Goal: Task Accomplishment & Management: Manage account settings

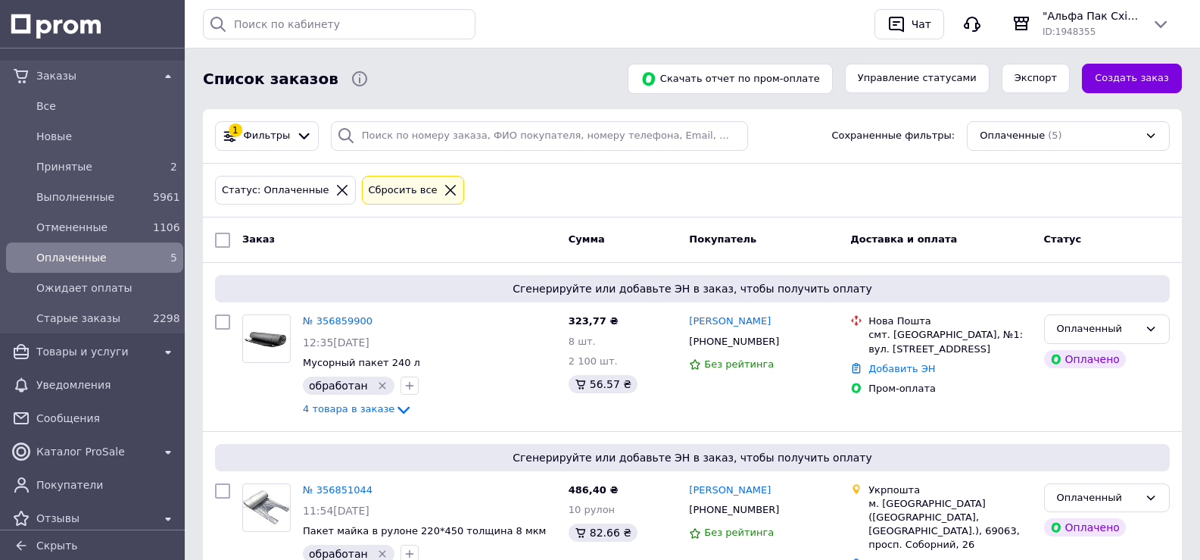
click at [97, 261] on span "Оплаченные" at bounding box center [91, 257] width 111 height 15
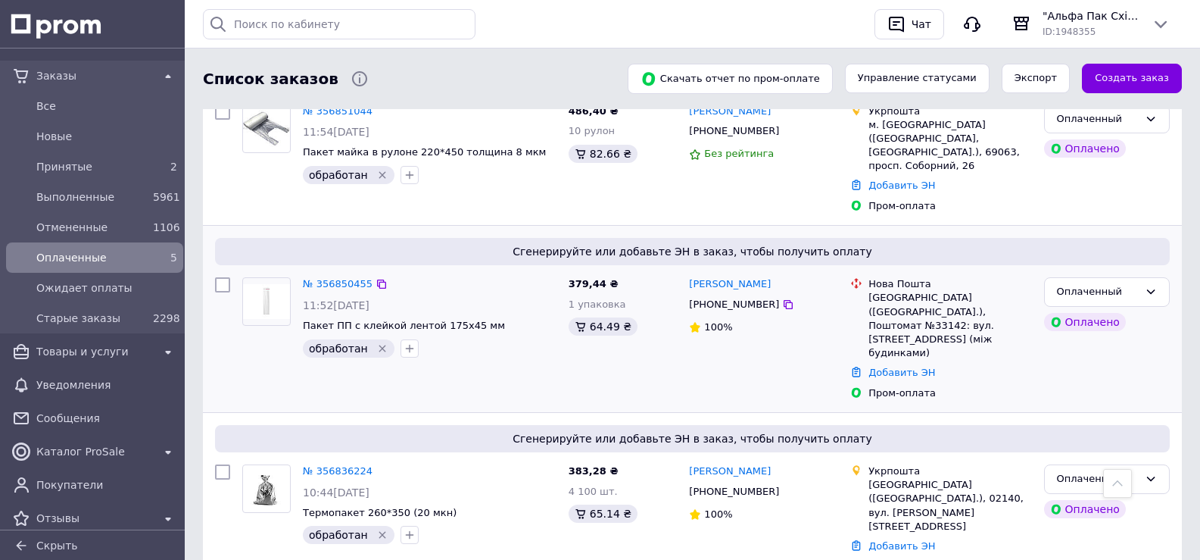
scroll to position [301, 0]
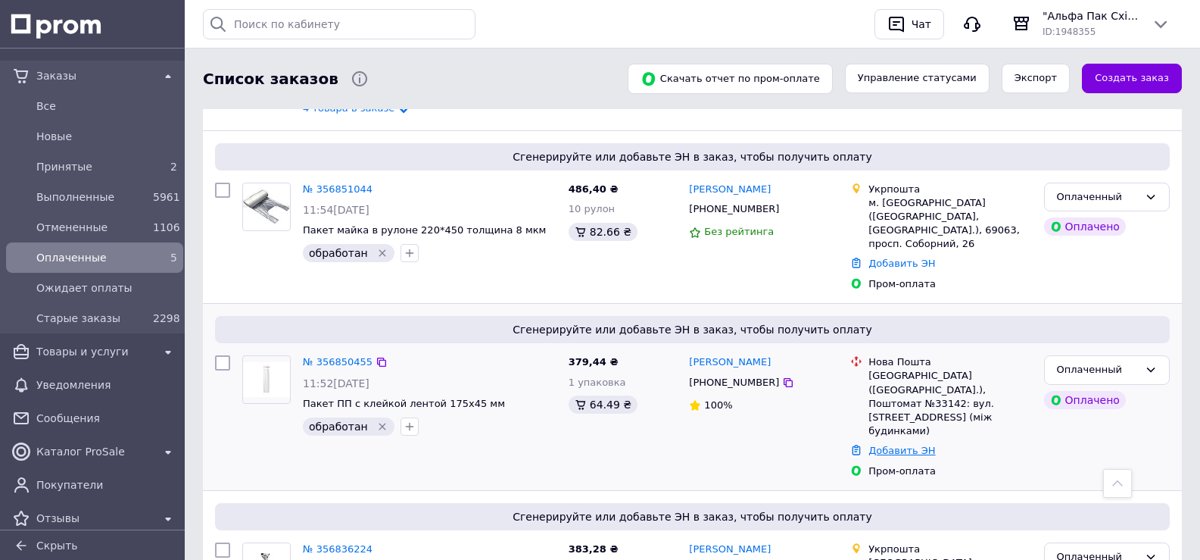
click at [898, 444] on link "Добавить ЭН" at bounding box center [902, 449] width 67 height 11
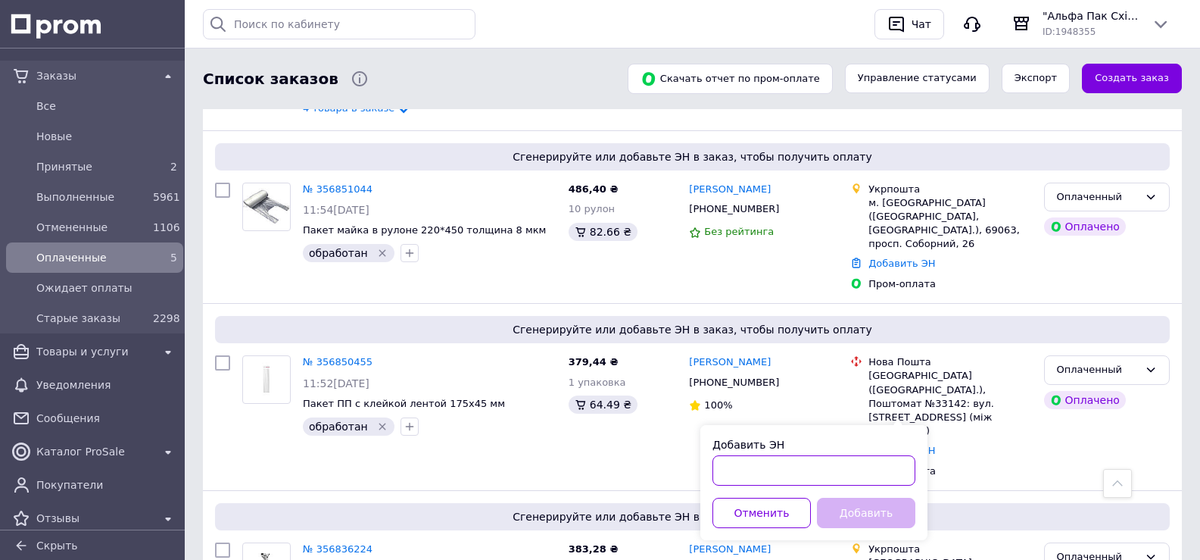
click at [841, 473] on input "Добавить ЭН" at bounding box center [814, 470] width 203 height 30
paste input "20451225125929"
type input "20451225125929"
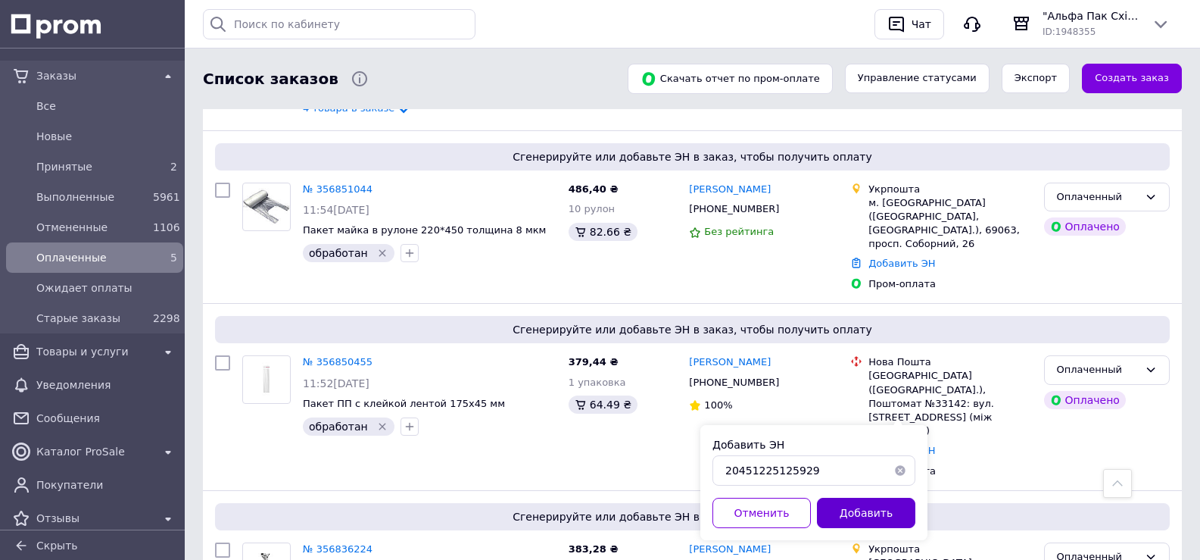
click at [892, 506] on button "Добавить" at bounding box center [866, 512] width 98 height 30
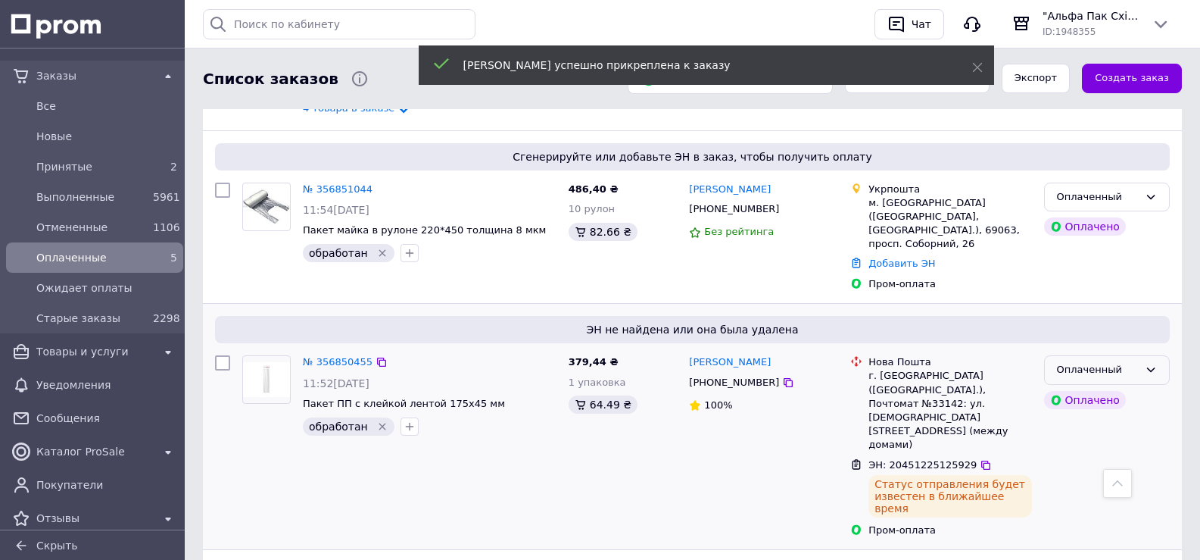
click at [1152, 363] on icon at bounding box center [1151, 369] width 12 height 12
click at [1064, 415] on li "Выполнен" at bounding box center [1107, 429] width 124 height 28
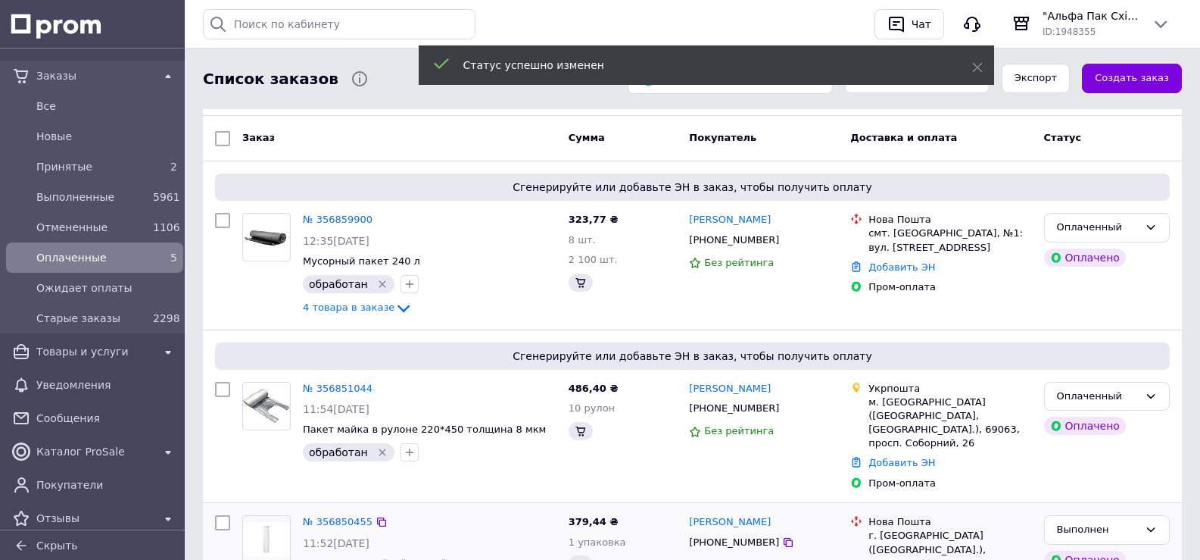
scroll to position [73, 0]
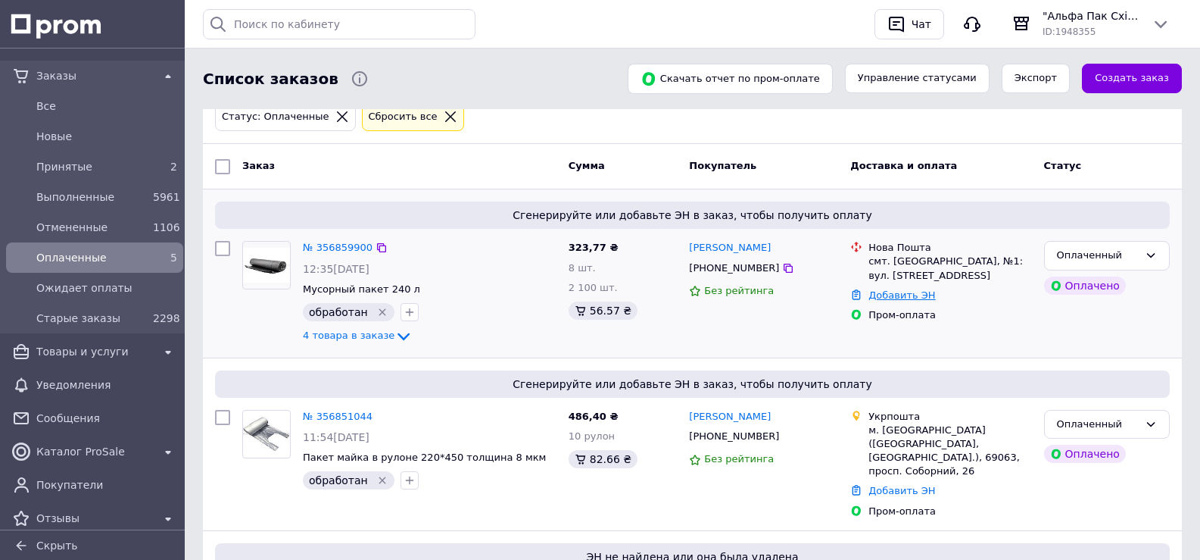
click at [907, 291] on link "Добавить ЭН" at bounding box center [902, 294] width 67 height 11
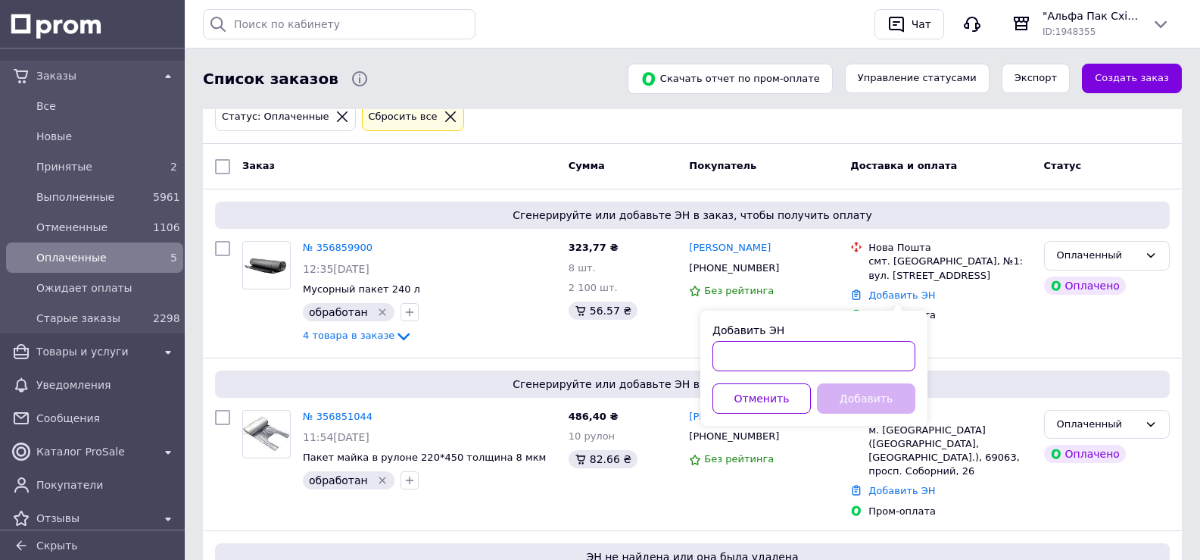
click at [872, 352] on input "Добавить ЭН" at bounding box center [814, 356] width 203 height 30
paste input "20451225128640"
type input "20451225128640"
click at [871, 399] on button "Добавить" at bounding box center [866, 398] width 98 height 30
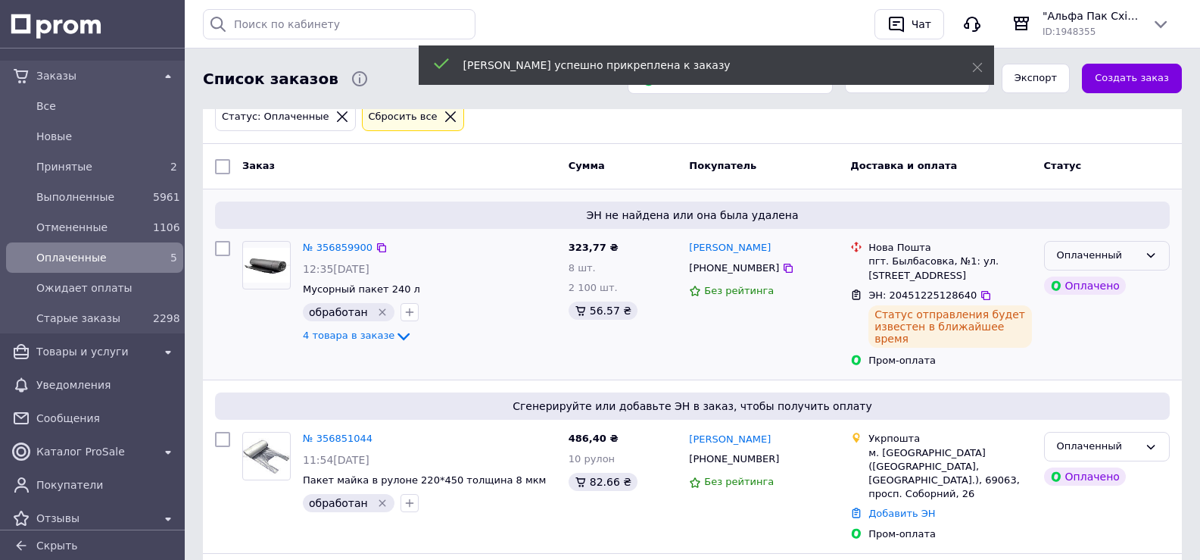
click at [1139, 264] on div "Оплаченный" at bounding box center [1107, 256] width 126 height 30
drag, startPoint x: 1078, startPoint y: 312, endPoint x: 1069, endPoint y: 301, distance: 14.5
click at [1078, 313] on li "Выполнен" at bounding box center [1107, 315] width 124 height 28
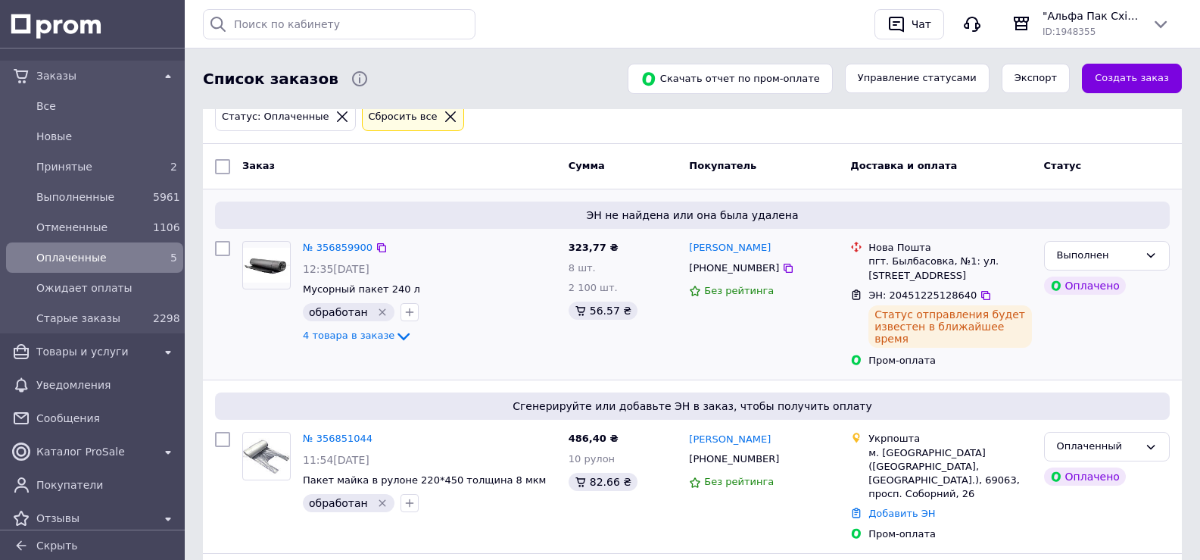
scroll to position [0, 0]
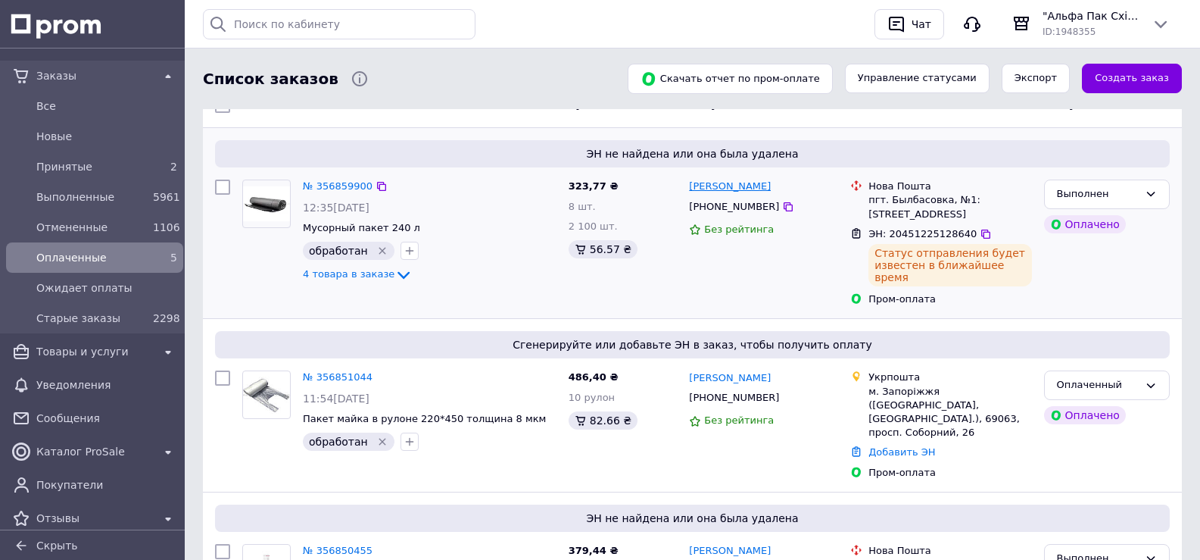
scroll to position [42, 0]
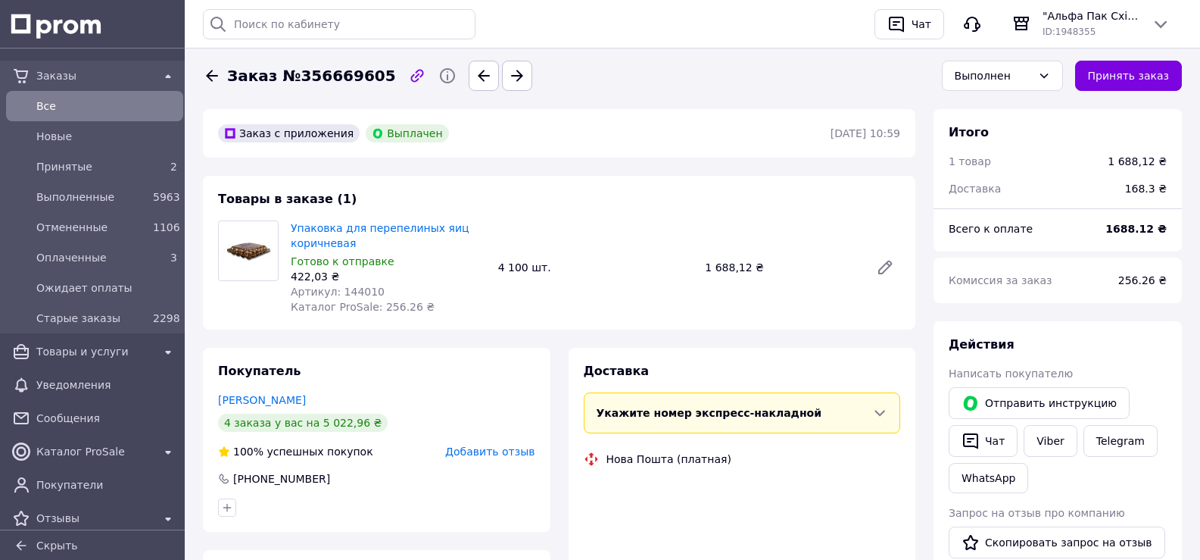
scroll to position [12, 0]
